Goal: Task Accomplishment & Management: Manage account settings

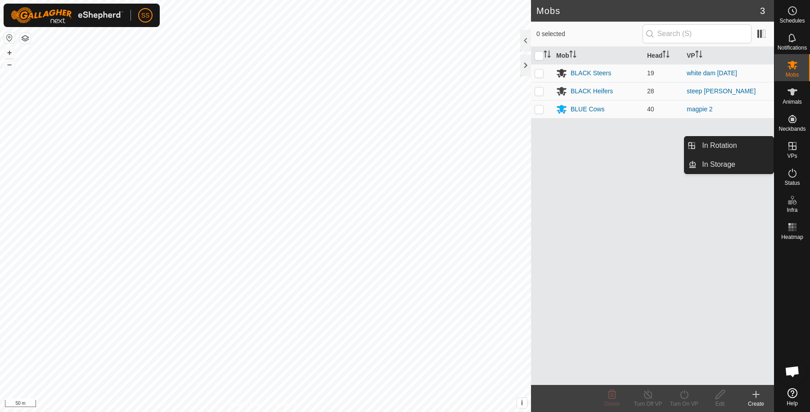
drag, startPoint x: 795, startPoint y: 140, endPoint x: 795, endPoint y: 148, distance: 8.6
click at [795, 148] on icon at bounding box center [792, 145] width 11 height 11
click at [742, 143] on link "In Rotation" at bounding box center [735, 145] width 77 height 18
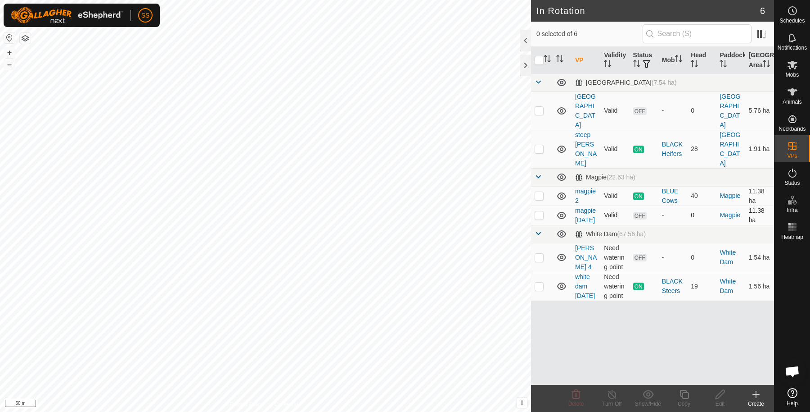
click at [539, 211] on p-tablecheckbox at bounding box center [539, 214] width 9 height 7
click at [570, 399] on div "Delete" at bounding box center [576, 403] width 36 height 8
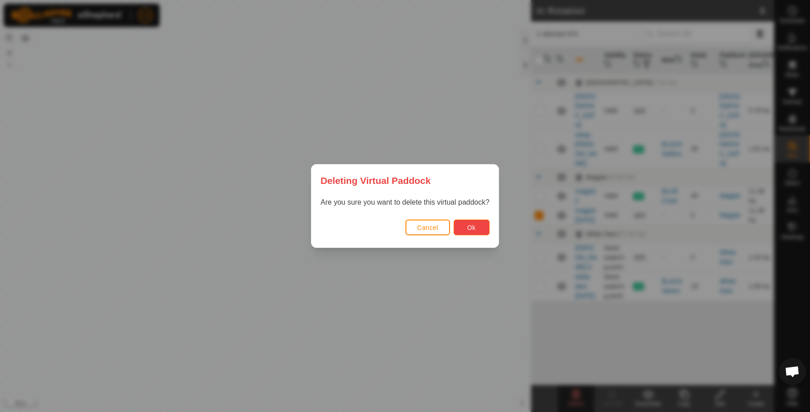
click at [462, 227] on button "Ok" at bounding box center [472, 227] width 36 height 16
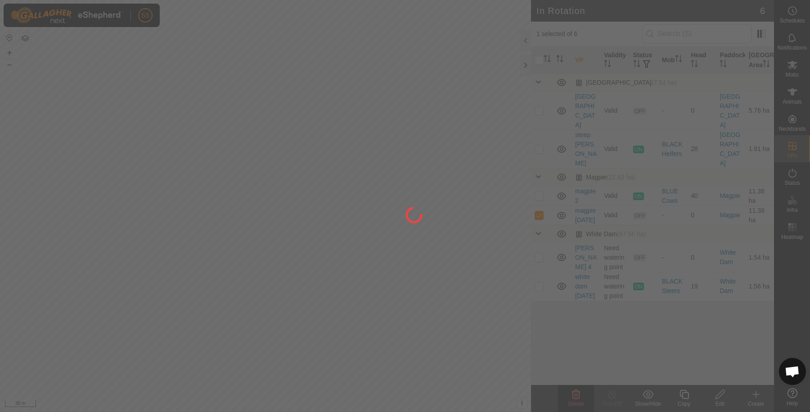
checkbox input "false"
